Goal: Information Seeking & Learning: Learn about a topic

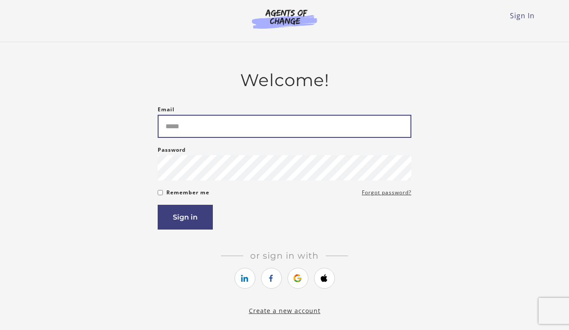
type input "**********"
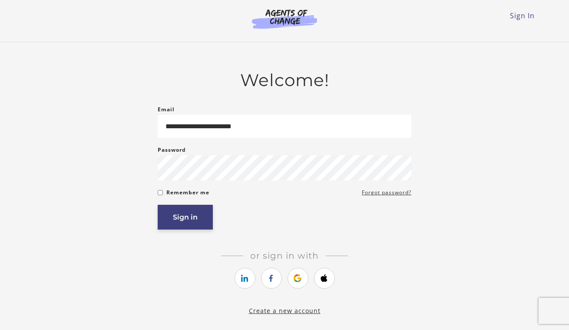
click at [175, 219] on button "Sign in" at bounding box center [185, 217] width 55 height 25
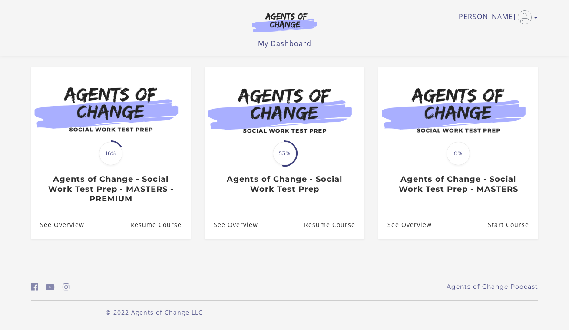
scroll to position [69, 0]
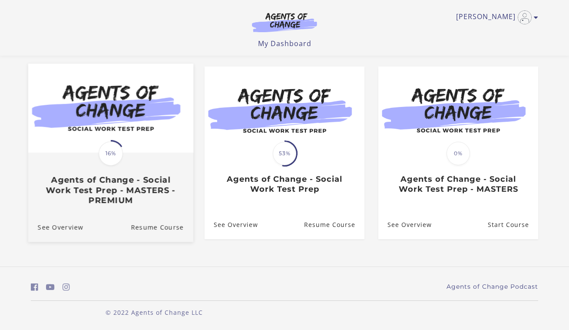
click at [136, 192] on h3 "Agents of Change - Social Work Test Prep - MASTERS - PREMIUM" at bounding box center [111, 190] width 146 height 30
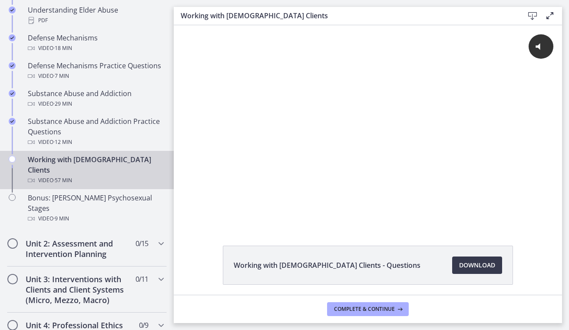
scroll to position [520, 0]
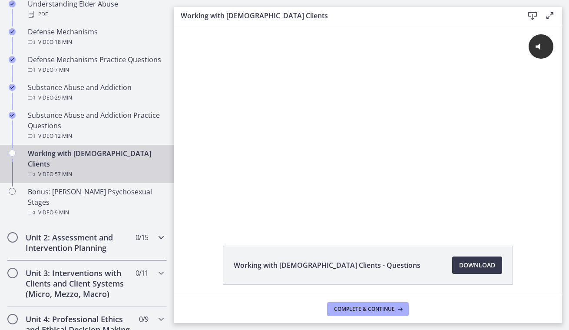
click at [99, 225] on div "Unit 2: Assessment and Intervention Planning 0 / 15 Completed" at bounding box center [87, 243] width 160 height 36
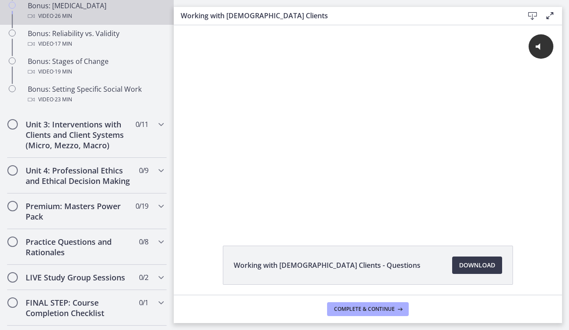
scroll to position [761, 0]
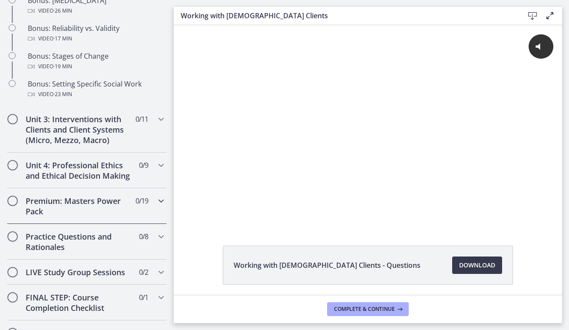
click at [105, 192] on div "Premium: Masters Power Pack 0 / 19 Completed" at bounding box center [87, 206] width 160 height 36
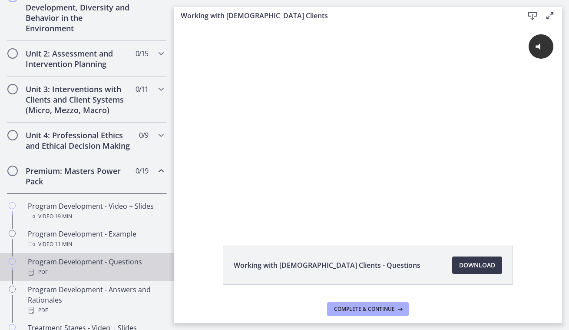
scroll to position [219, 0]
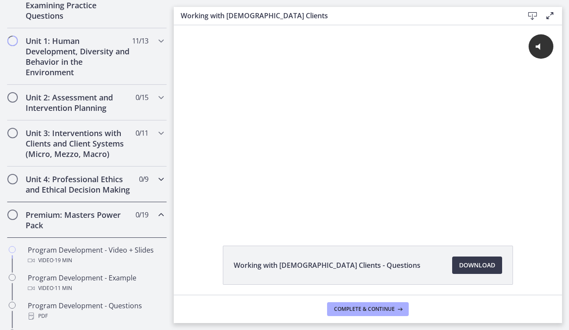
click at [105, 192] on h2 "Unit 4: Professional Ethics and Ethical Decision Making" at bounding box center [79, 184] width 106 height 21
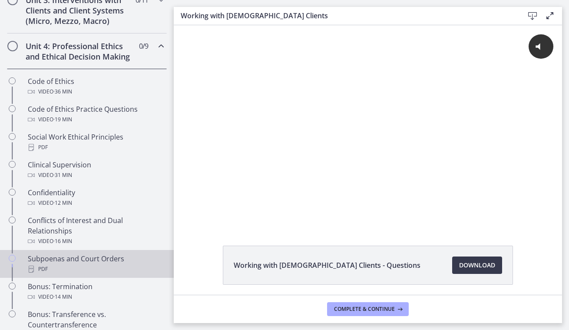
scroll to position [350, 0]
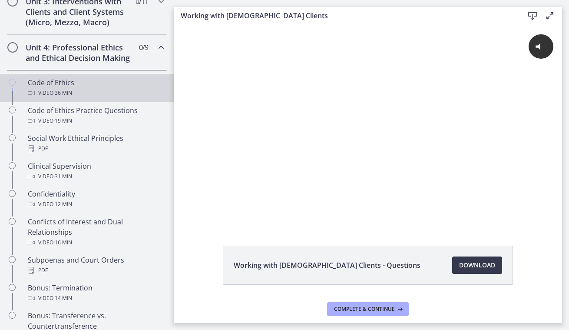
click at [101, 93] on div "Video · 36 min" at bounding box center [95, 93] width 135 height 10
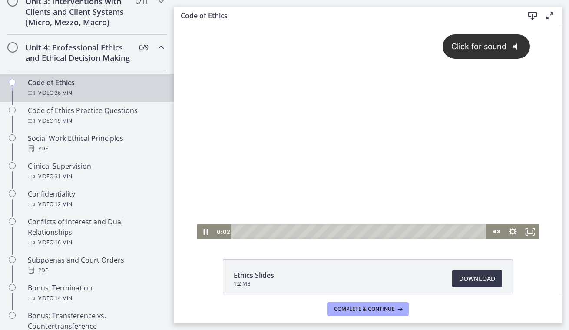
click at [487, 35] on button "Click for sound @keyframes VOLUME_SMALL_WAVE_FLASH { 0% { opacity: 0; } 33% { o…" at bounding box center [487, 46] width 88 height 25
